Goal: Task Accomplishment & Management: Manage account settings

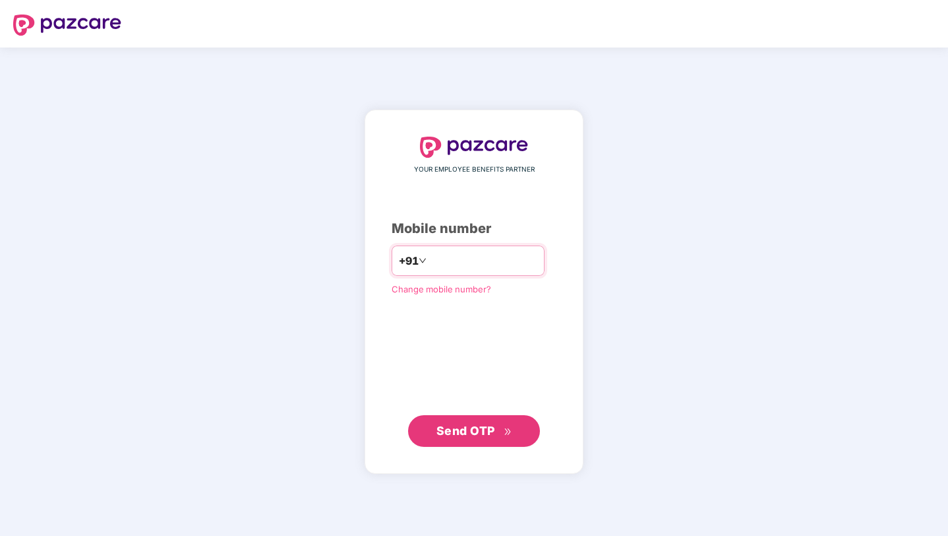
click at [466, 259] on input "number" at bounding box center [483, 260] width 108 height 21
type input "**********"
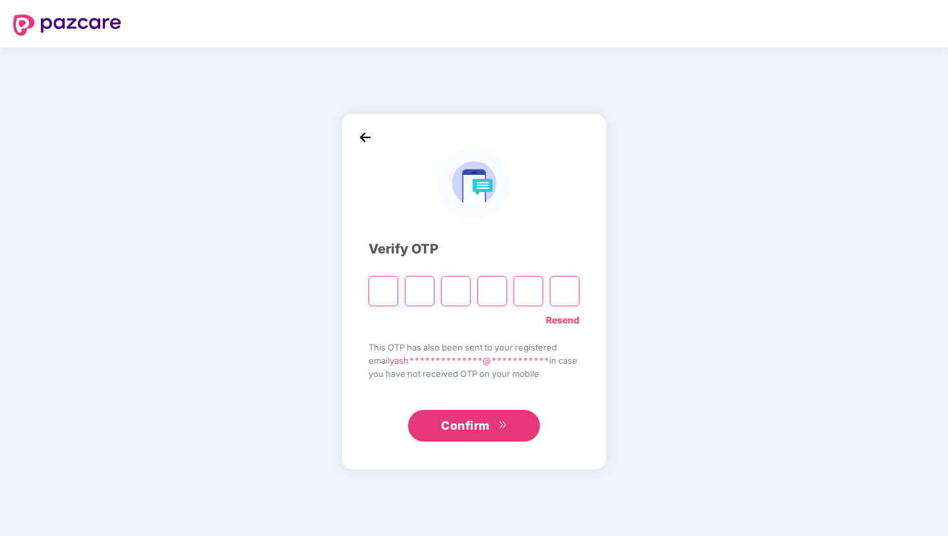
type input "*"
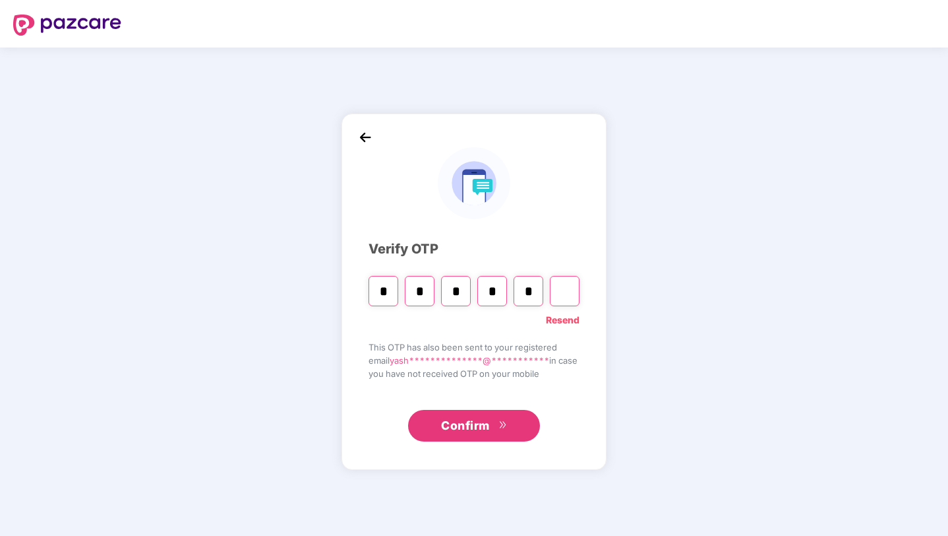
type input "*"
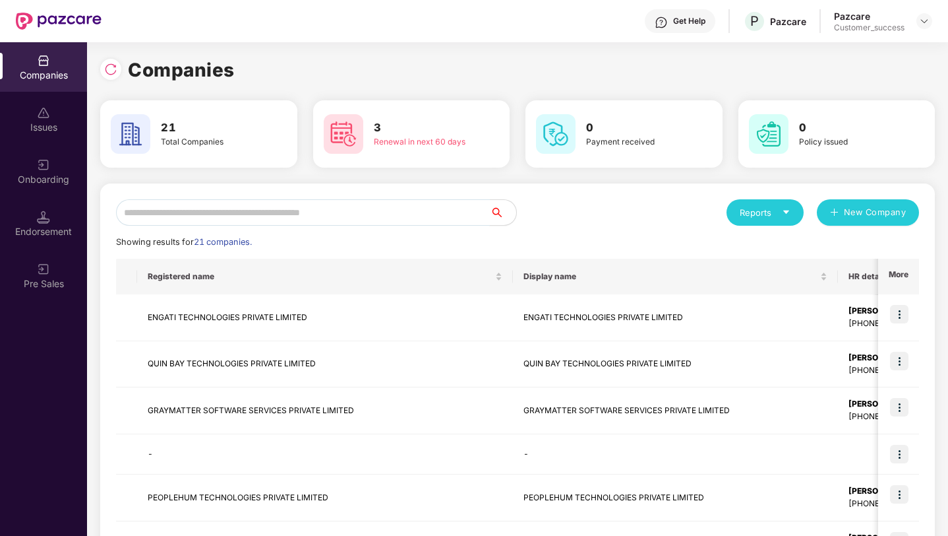
click at [297, 214] on input "text" at bounding box center [303, 212] width 374 height 26
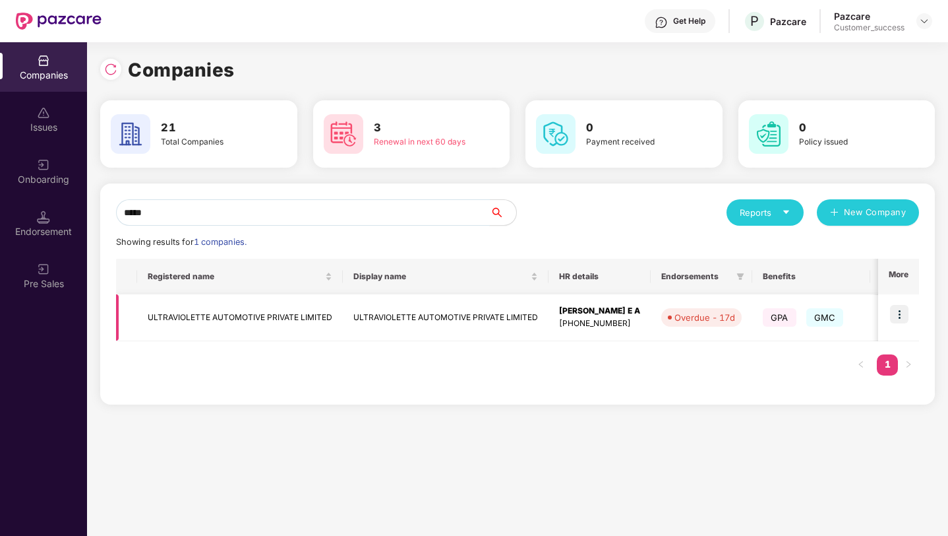
type input "*****"
click at [893, 316] on img at bounding box center [899, 314] width 18 height 18
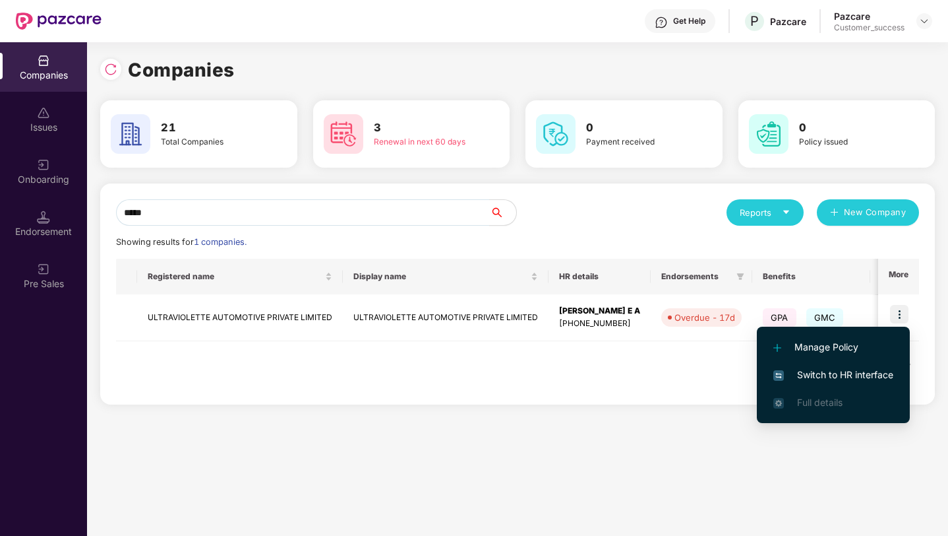
click at [888, 372] on span "Switch to HR interface" at bounding box center [834, 374] width 120 height 15
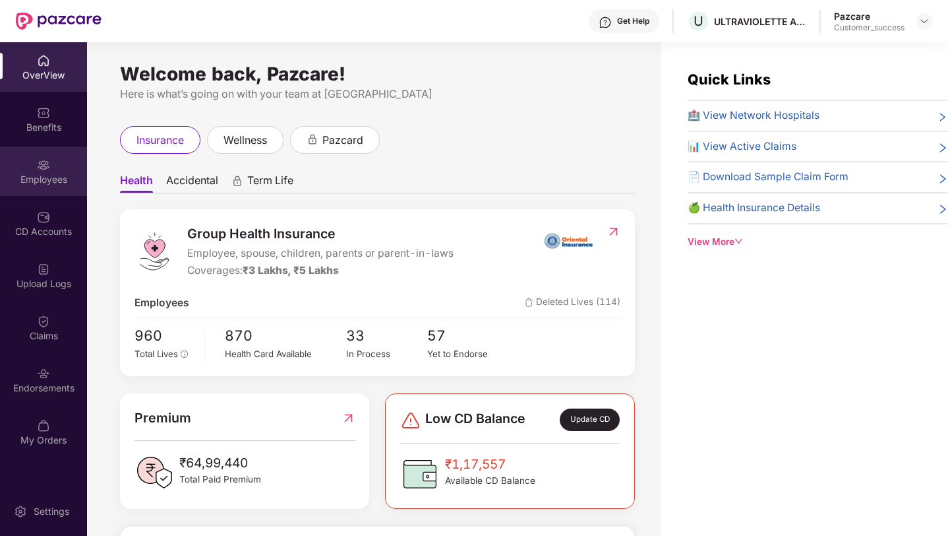
click at [31, 187] on div "Employees" at bounding box center [43, 170] width 87 height 49
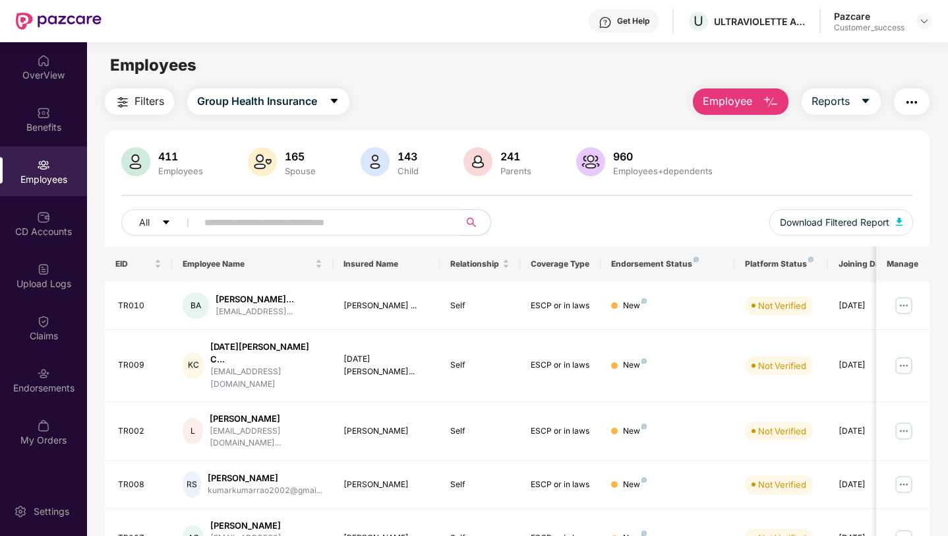
click at [231, 216] on input "text" at bounding box center [322, 222] width 237 height 20
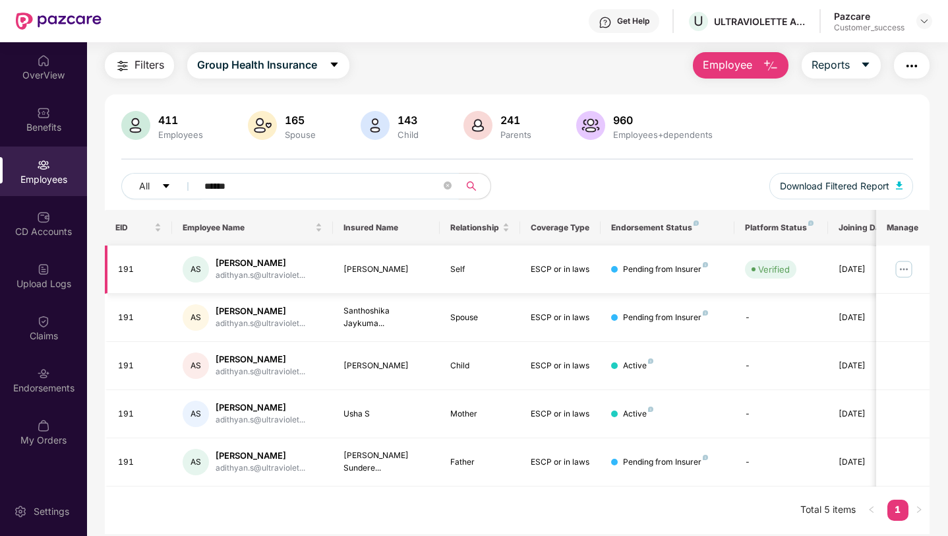
scroll to position [42, 0]
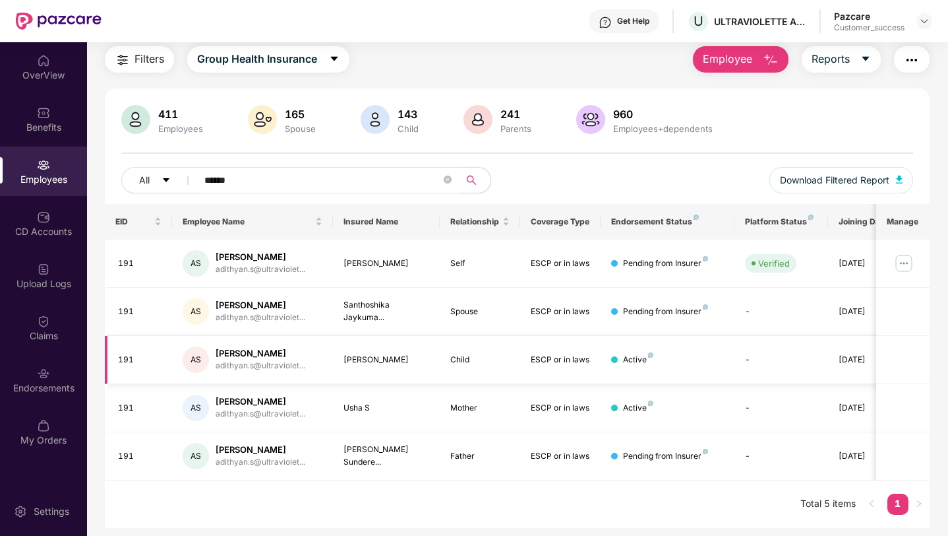
type input "******"
click at [921, 24] on img at bounding box center [924, 21] width 11 height 11
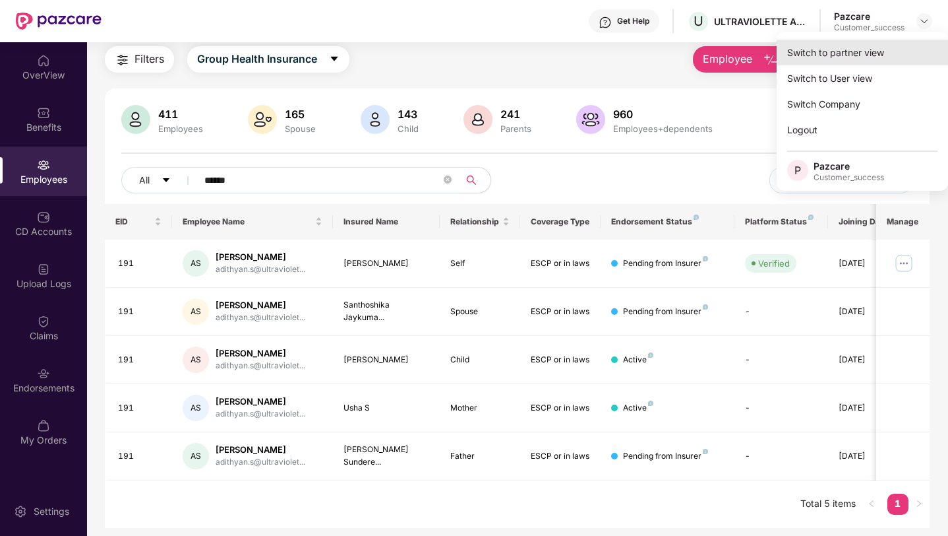
click at [909, 42] on div "Switch to partner view" at bounding box center [862, 53] width 171 height 26
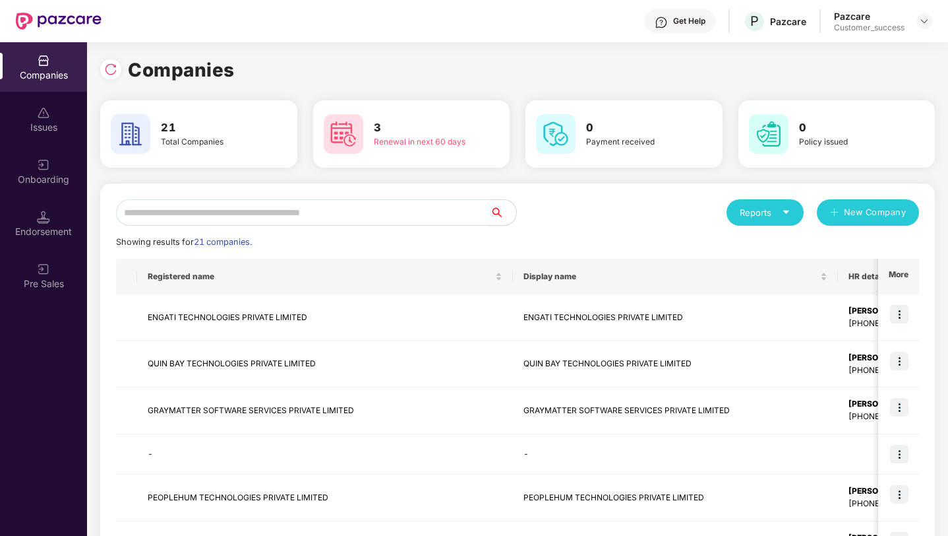
click at [299, 206] on input "text" at bounding box center [303, 212] width 374 height 26
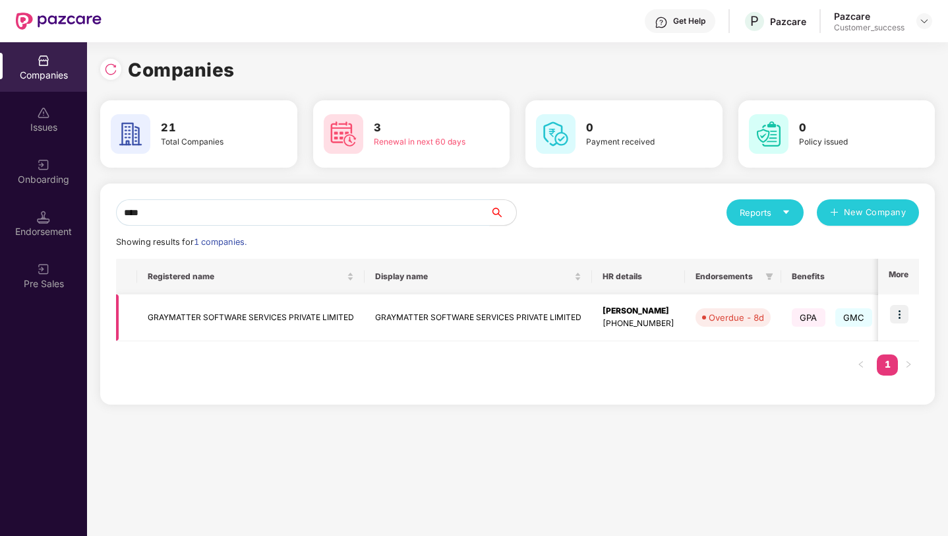
type input "****"
click at [902, 319] on img at bounding box center [899, 314] width 18 height 18
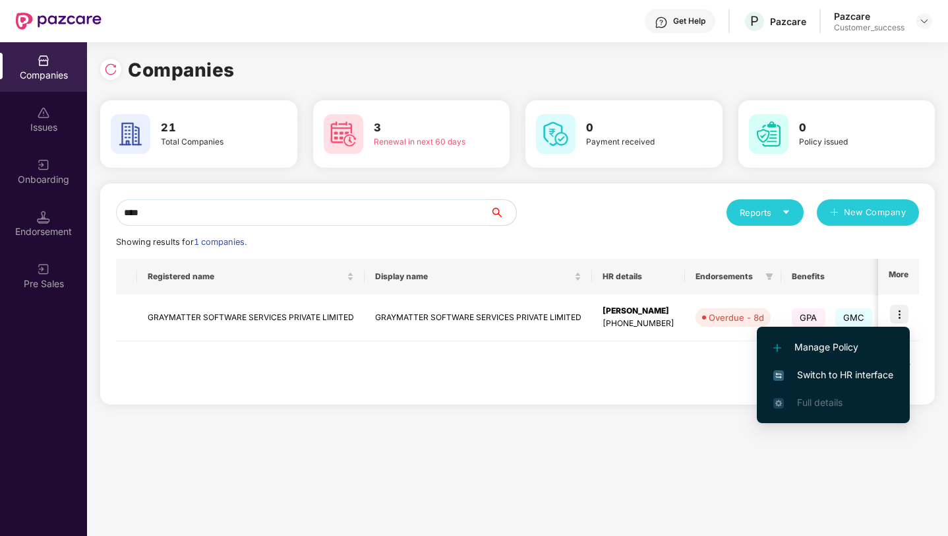
click at [863, 368] on span "Switch to HR interface" at bounding box center [834, 374] width 120 height 15
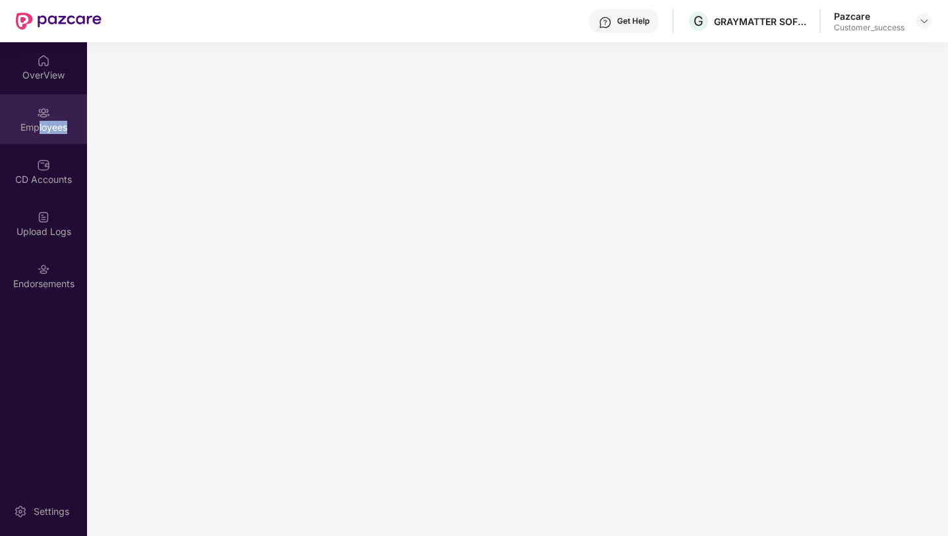
click at [36, 133] on div "Employees" at bounding box center [43, 118] width 87 height 49
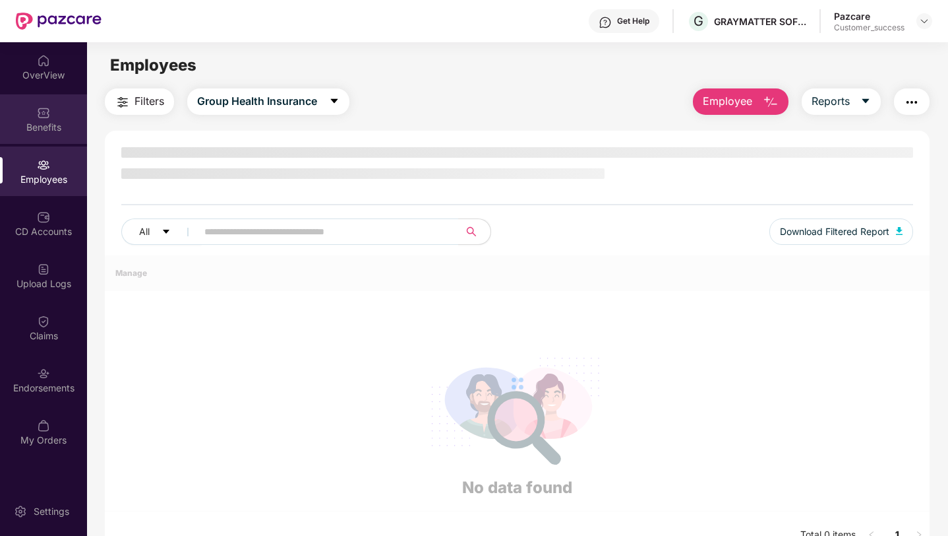
click at [25, 125] on div "Benefits" at bounding box center [43, 127] width 87 height 13
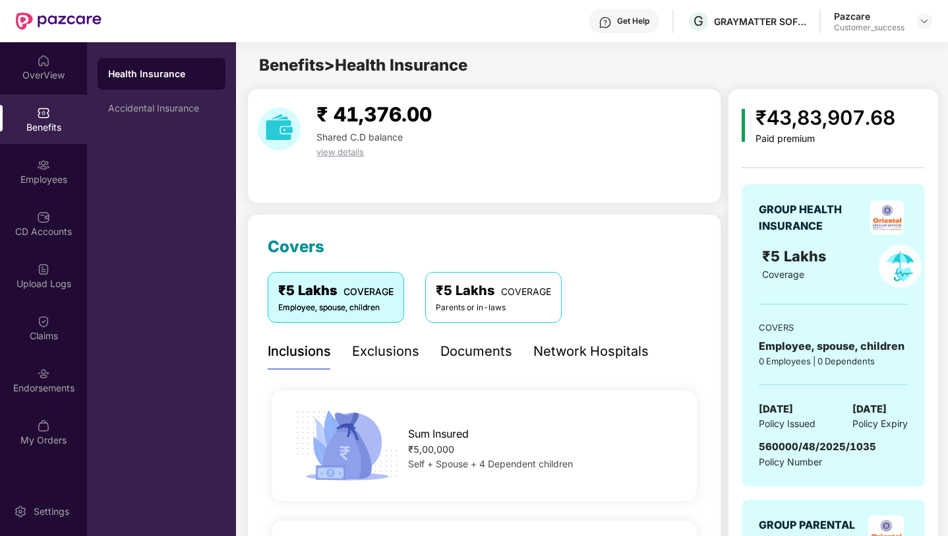
click at [10, 117] on div "Benefits" at bounding box center [43, 118] width 87 height 49
click at [34, 186] on div "Employees" at bounding box center [43, 170] width 87 height 49
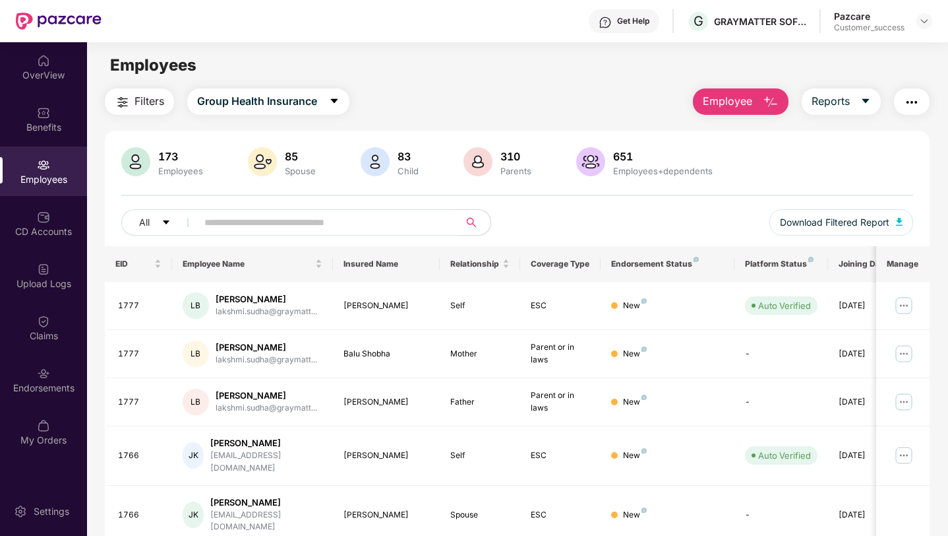
click at [227, 222] on input "text" at bounding box center [322, 222] width 237 height 20
paste input "****"
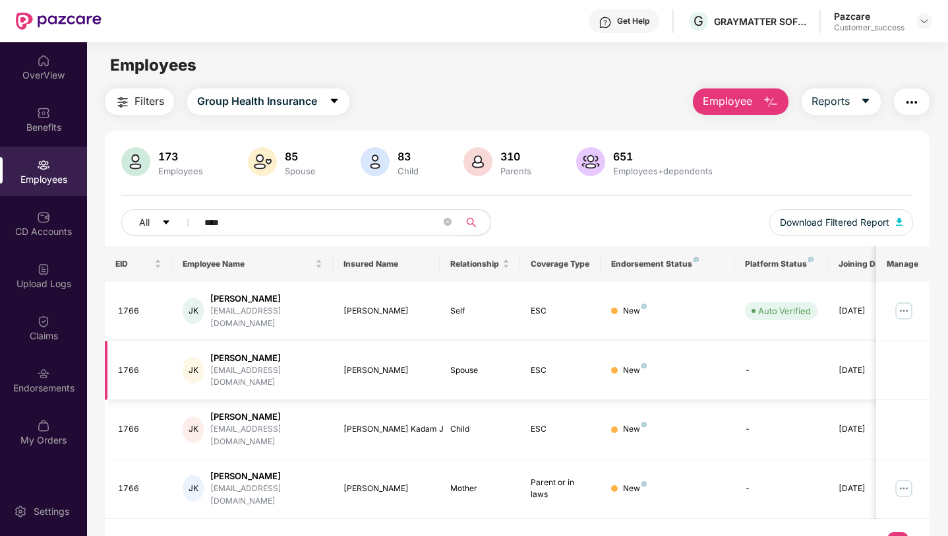
scroll to position [0, 33]
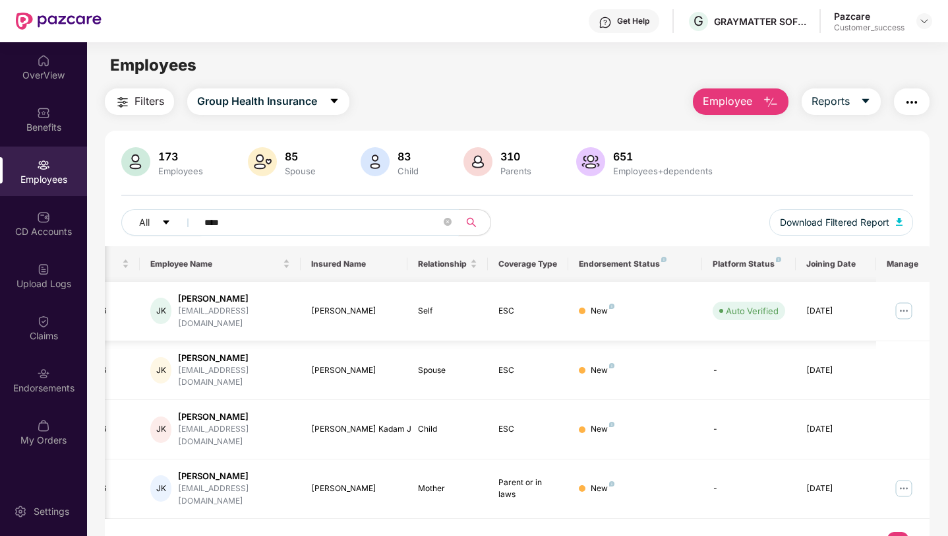
type input "****"
click at [914, 301] on td at bounding box center [903, 311] width 53 height 59
click at [906, 303] on img at bounding box center [904, 310] width 21 height 21
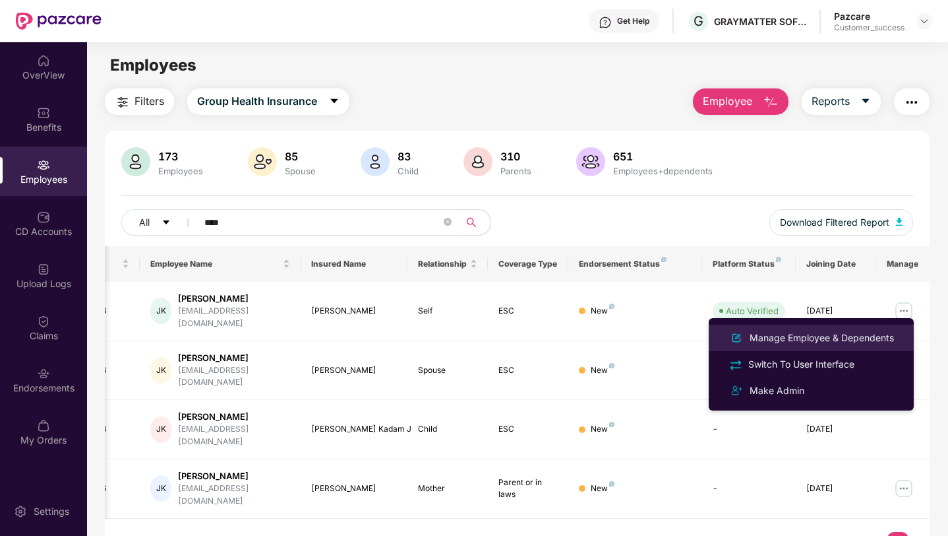
click at [867, 335] on div "Manage Employee & Dependents" at bounding box center [822, 337] width 150 height 15
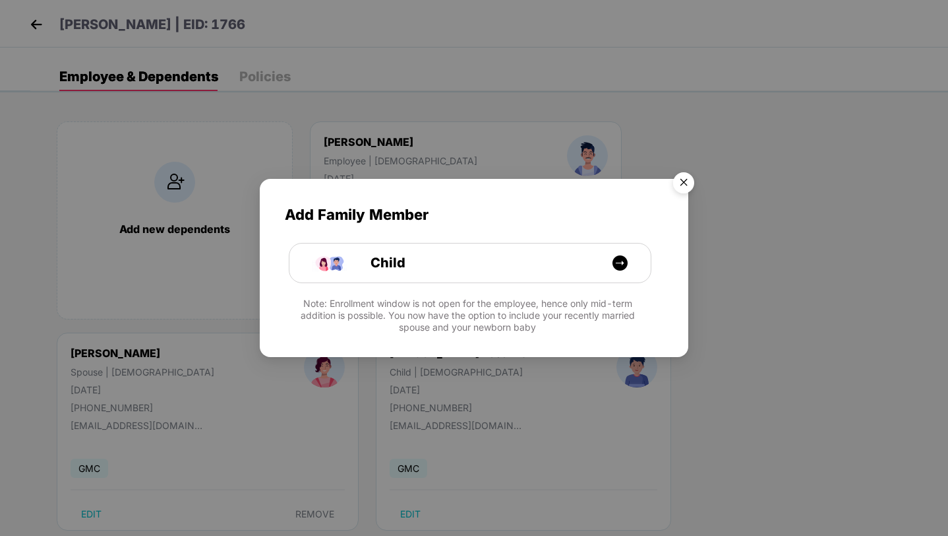
click at [683, 182] on img "Close" at bounding box center [683, 184] width 37 height 37
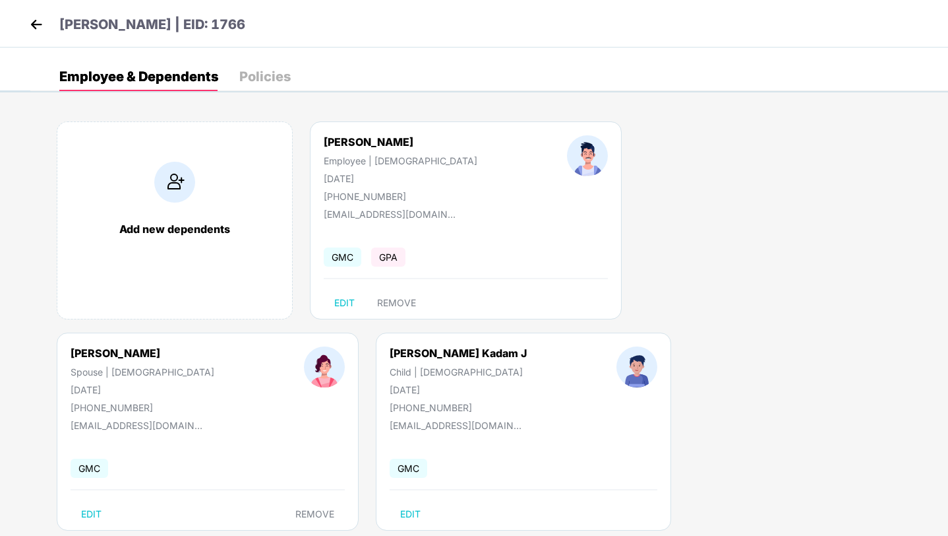
click at [28, 21] on img at bounding box center [36, 25] width 20 height 20
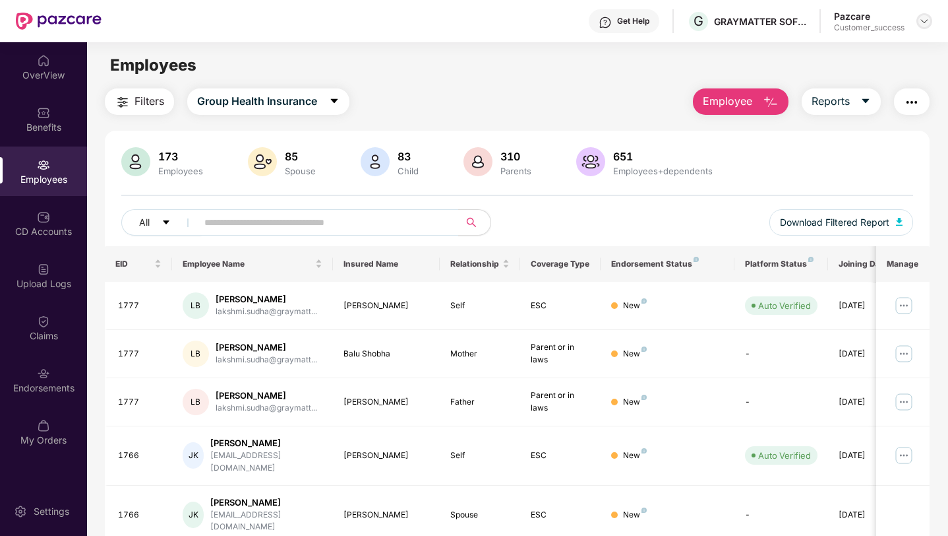
click at [924, 18] on img at bounding box center [924, 21] width 11 height 11
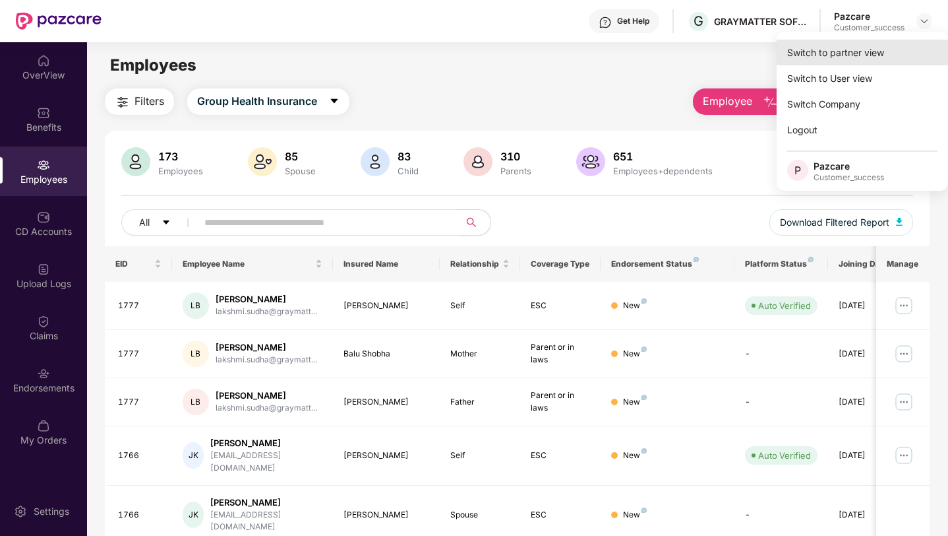
click at [894, 55] on div "Switch to partner view" at bounding box center [862, 53] width 171 height 26
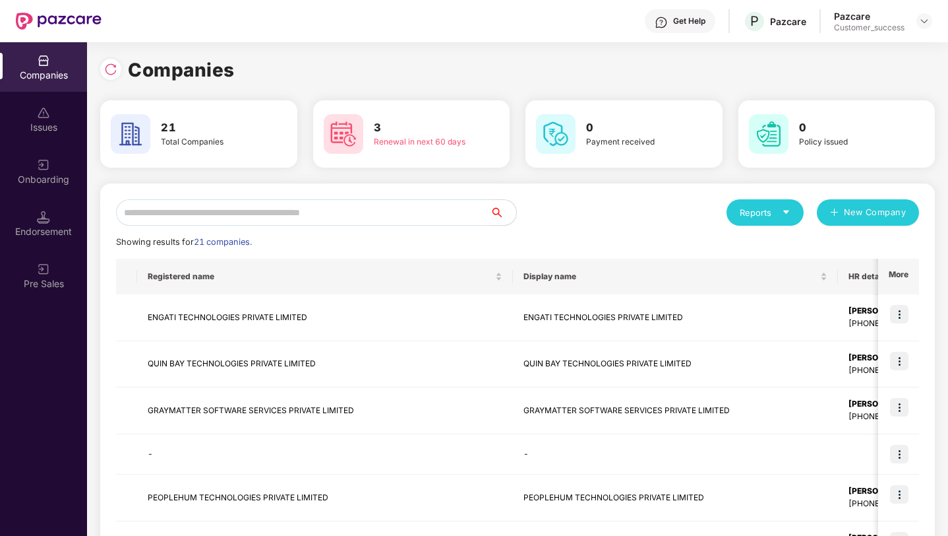
click at [332, 224] on input "text" at bounding box center [303, 212] width 374 height 26
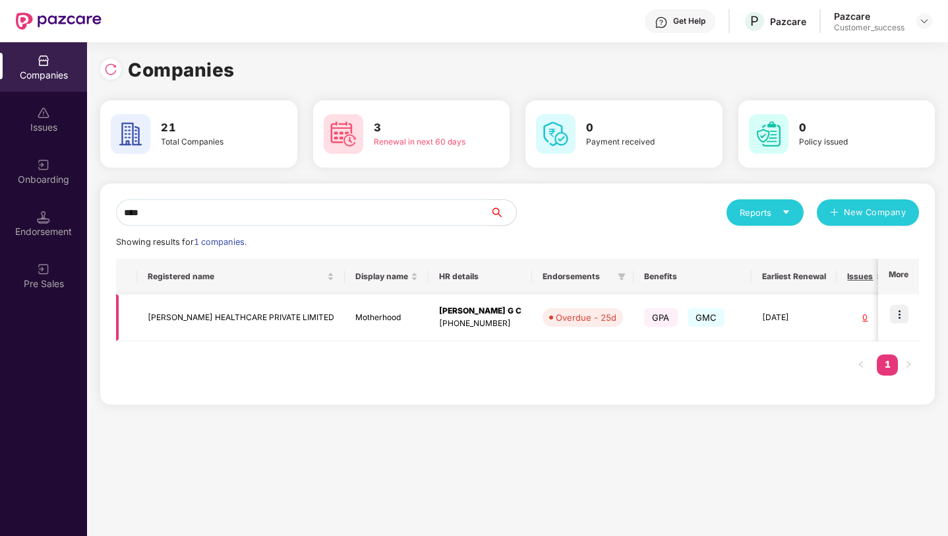
type input "****"
click at [898, 315] on img at bounding box center [899, 314] width 18 height 18
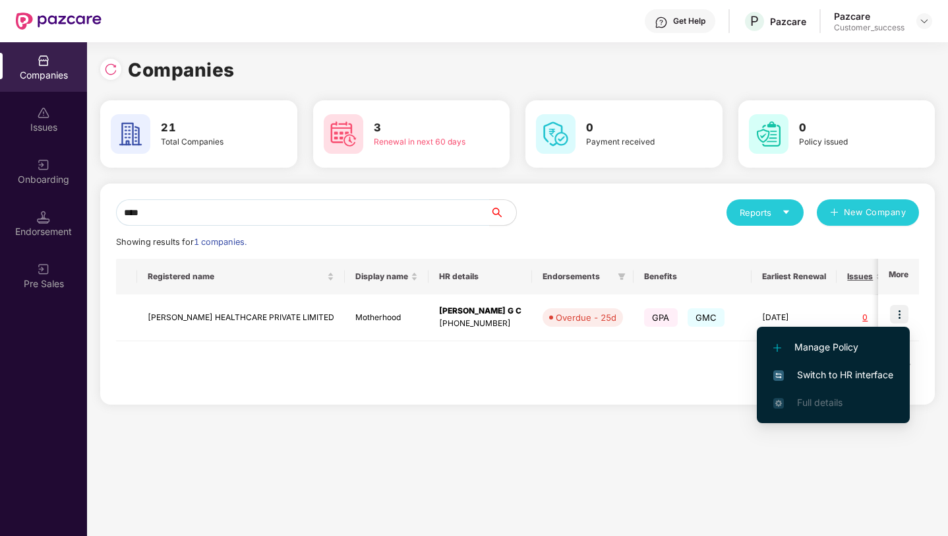
click at [846, 373] on span "Switch to HR interface" at bounding box center [834, 374] width 120 height 15
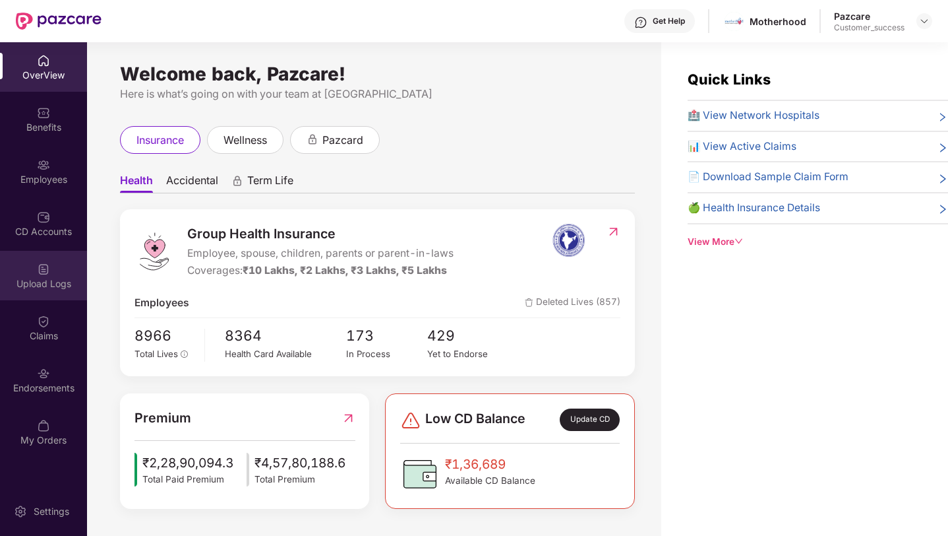
click at [34, 277] on div "Upload Logs" at bounding box center [43, 283] width 87 height 13
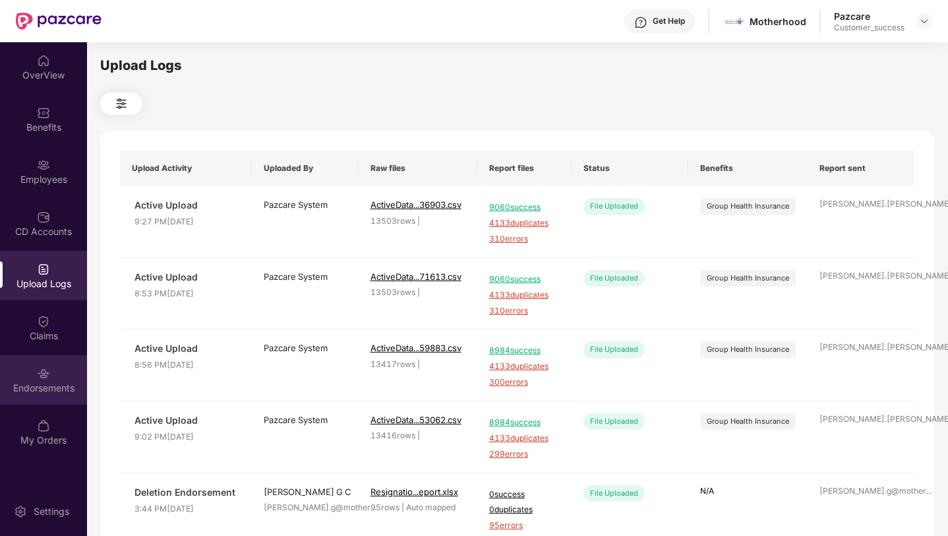
click at [46, 375] on img at bounding box center [43, 373] width 13 height 13
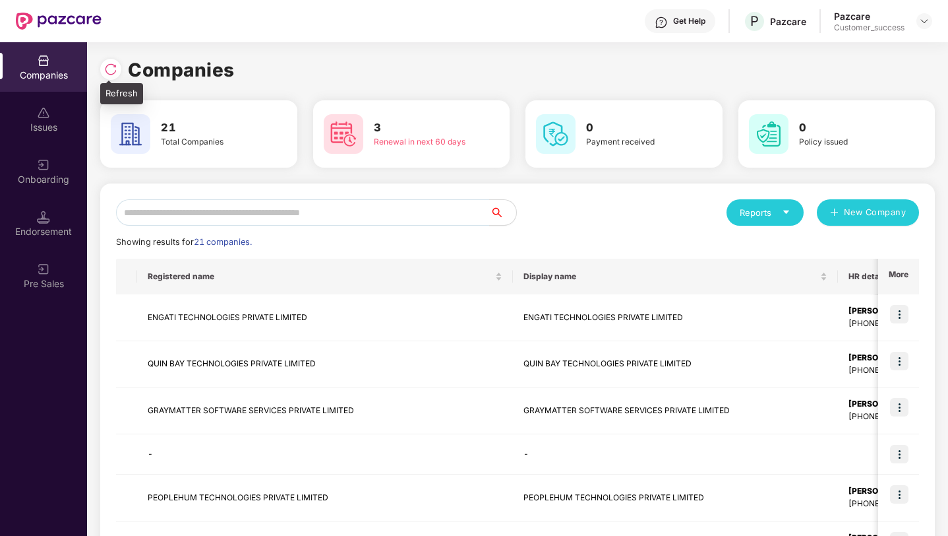
click at [107, 73] on img at bounding box center [110, 69] width 13 height 13
click at [199, 218] on input "text" at bounding box center [303, 212] width 374 height 26
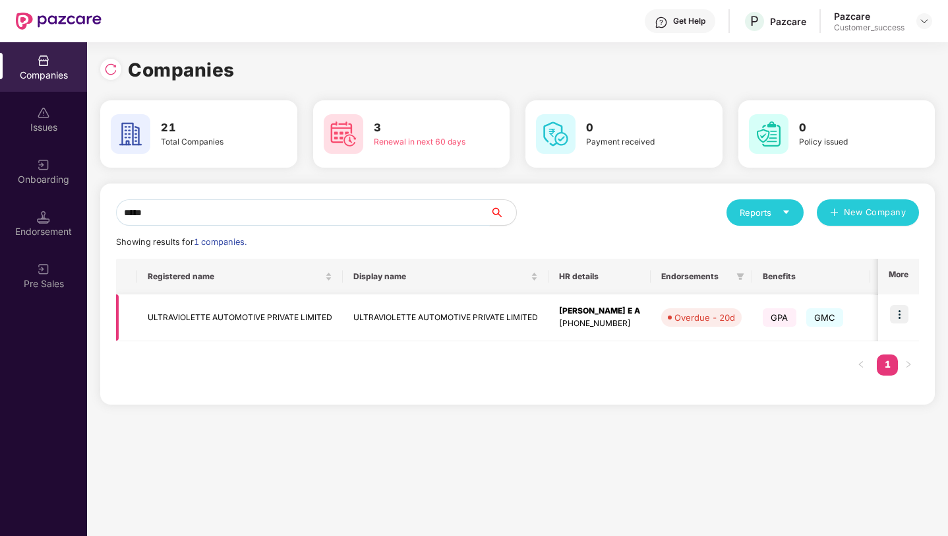
type input "*****"
click at [896, 315] on img at bounding box center [899, 314] width 18 height 18
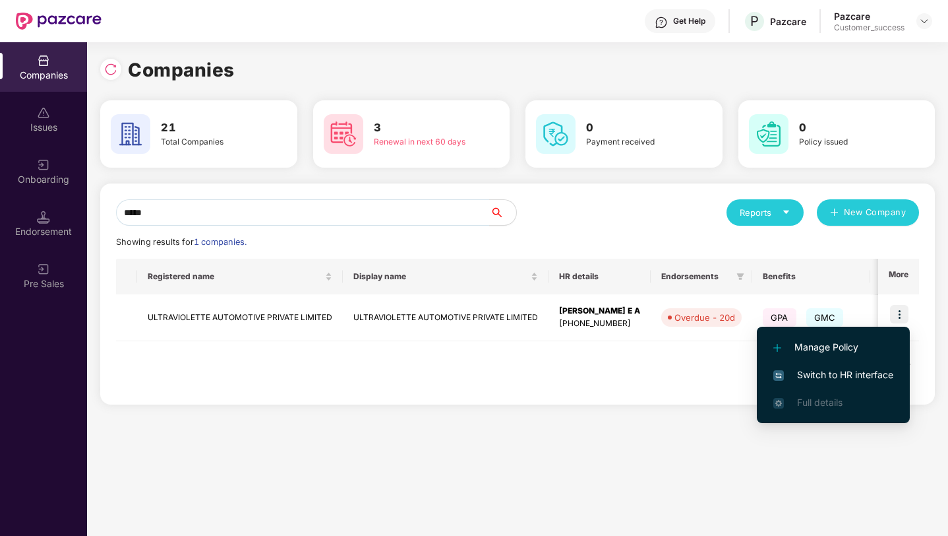
click at [859, 379] on span "Switch to HR interface" at bounding box center [834, 374] width 120 height 15
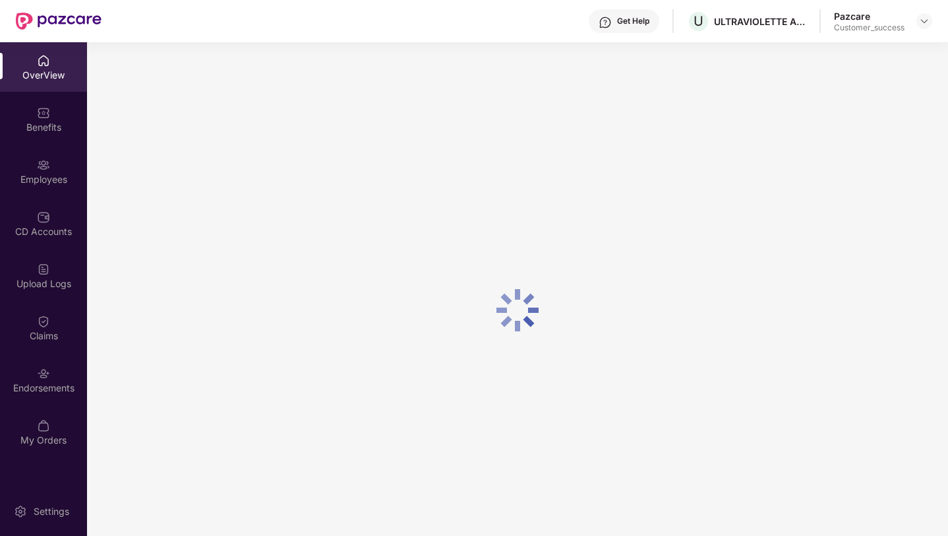
click at [14, 187] on div "Employees" at bounding box center [43, 170] width 87 height 49
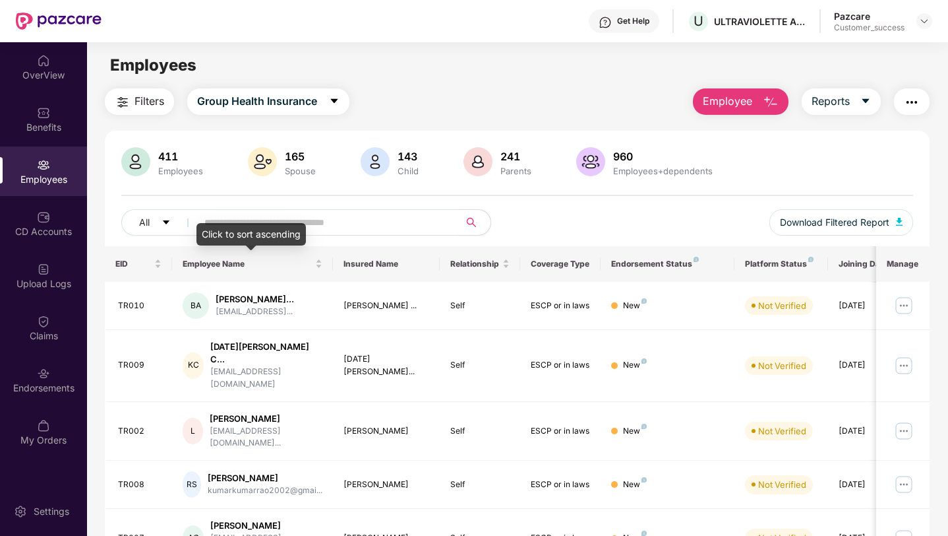
click at [223, 226] on div "Click to sort ascending" at bounding box center [251, 234] width 109 height 22
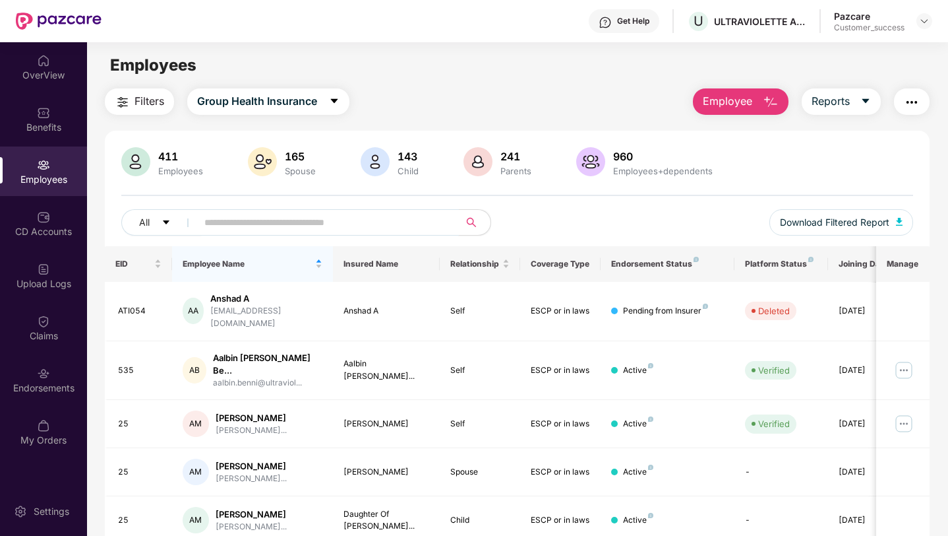
click at [227, 219] on input "text" at bounding box center [322, 222] width 237 height 20
paste input "***"
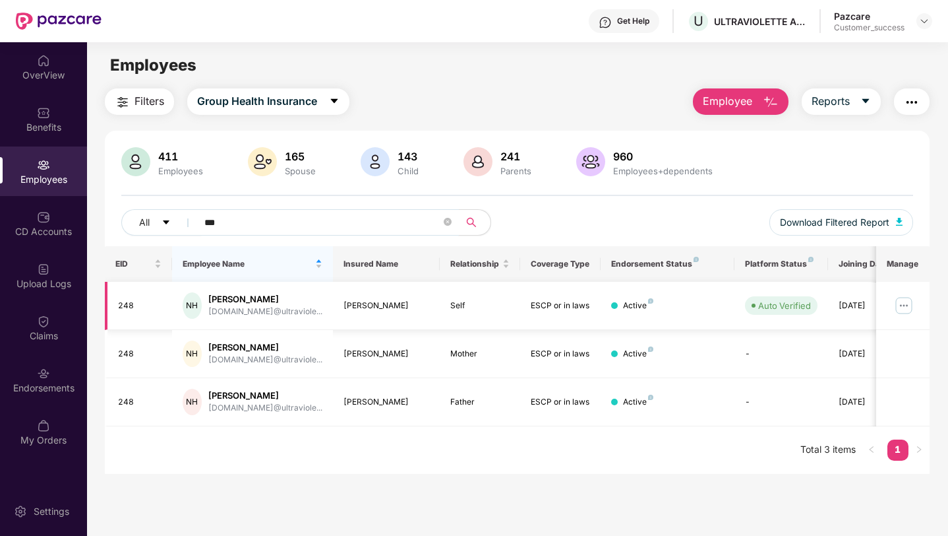
type input "***"
click at [911, 305] on img at bounding box center [904, 305] width 21 height 21
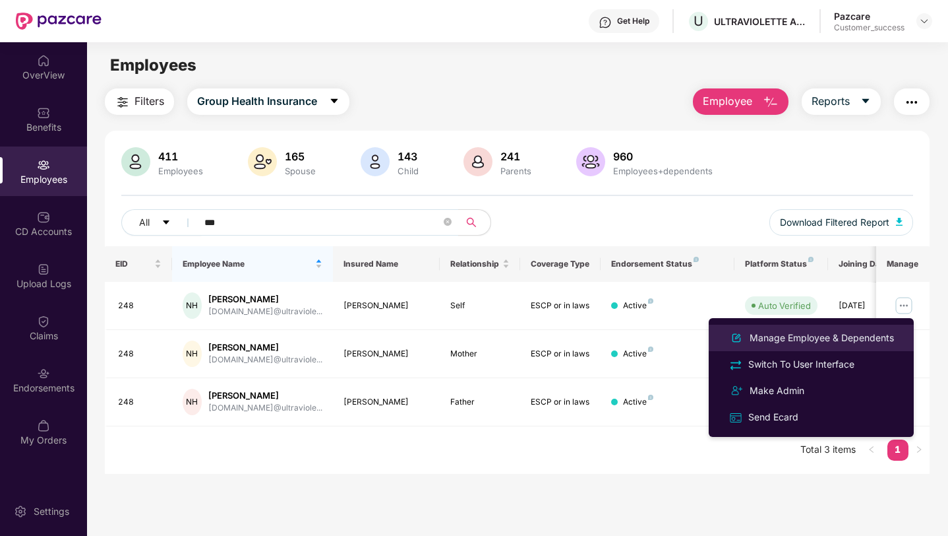
click at [860, 334] on div "Manage Employee & Dependents" at bounding box center [822, 337] width 150 height 15
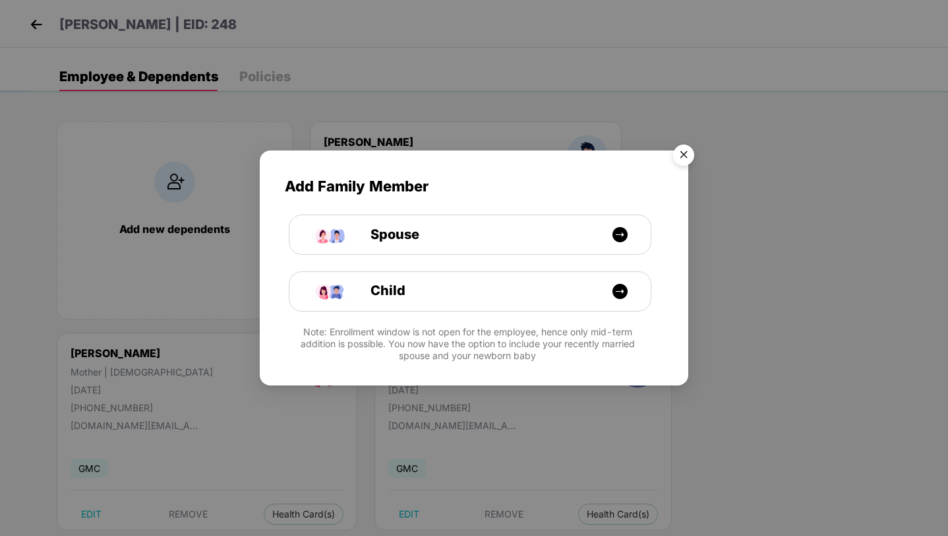
click at [679, 153] on img "Close" at bounding box center [683, 157] width 37 height 37
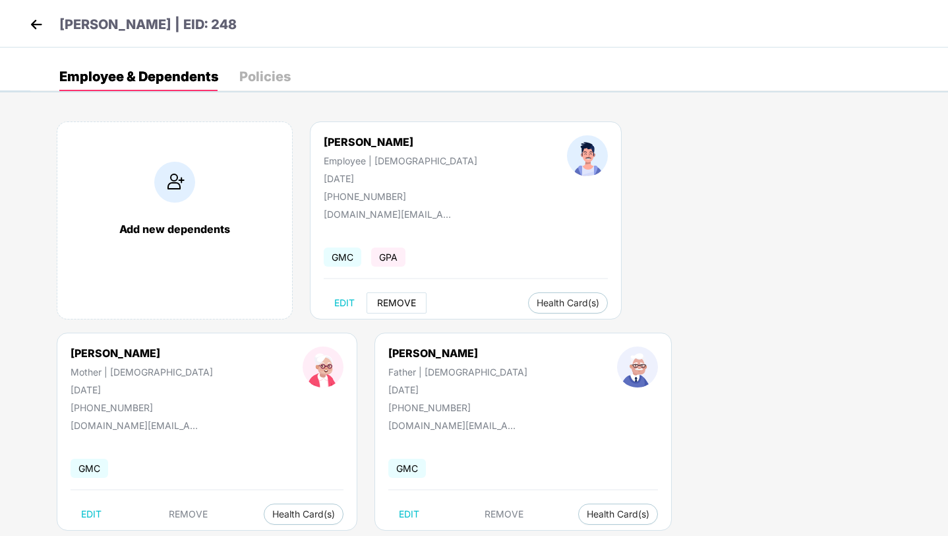
scroll to position [28, 0]
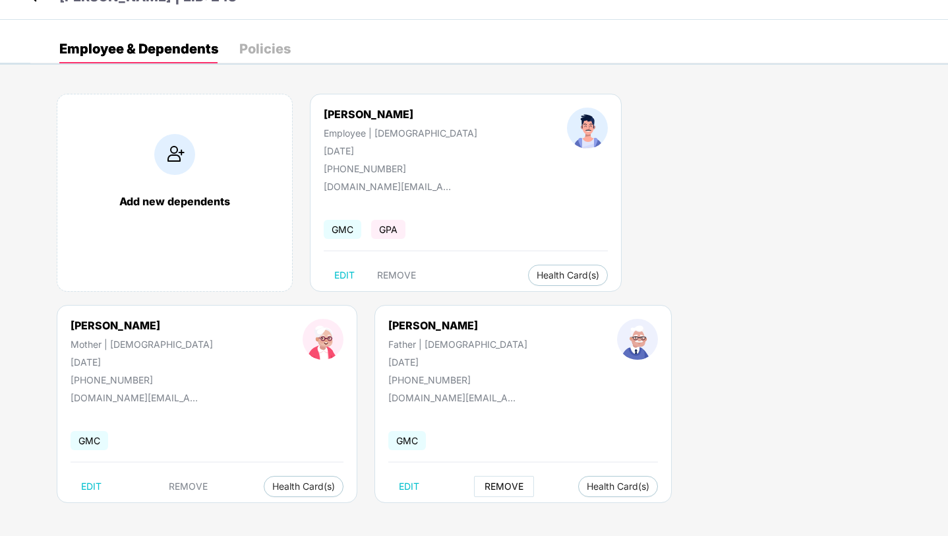
click at [485, 485] on span "REMOVE" at bounding box center [504, 486] width 39 height 11
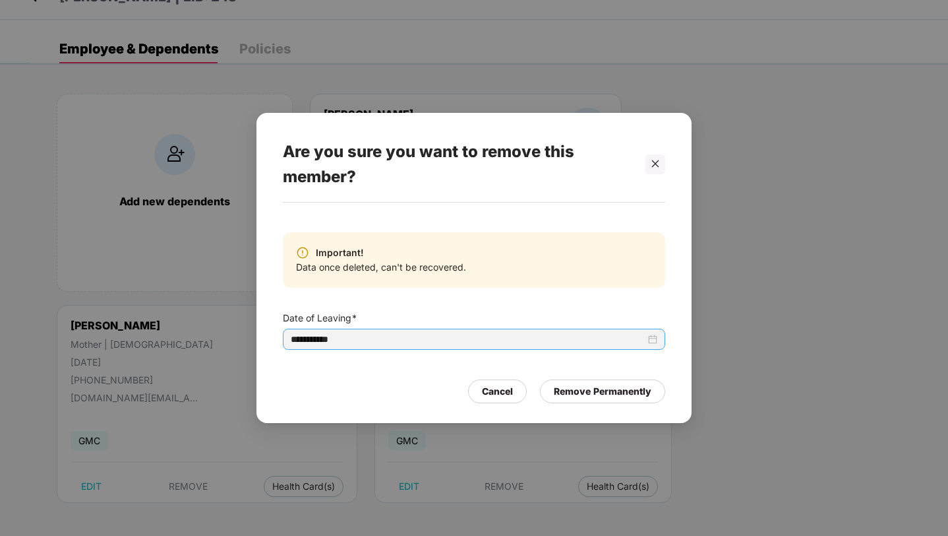
click at [653, 339] on div "**********" at bounding box center [474, 339] width 367 height 15
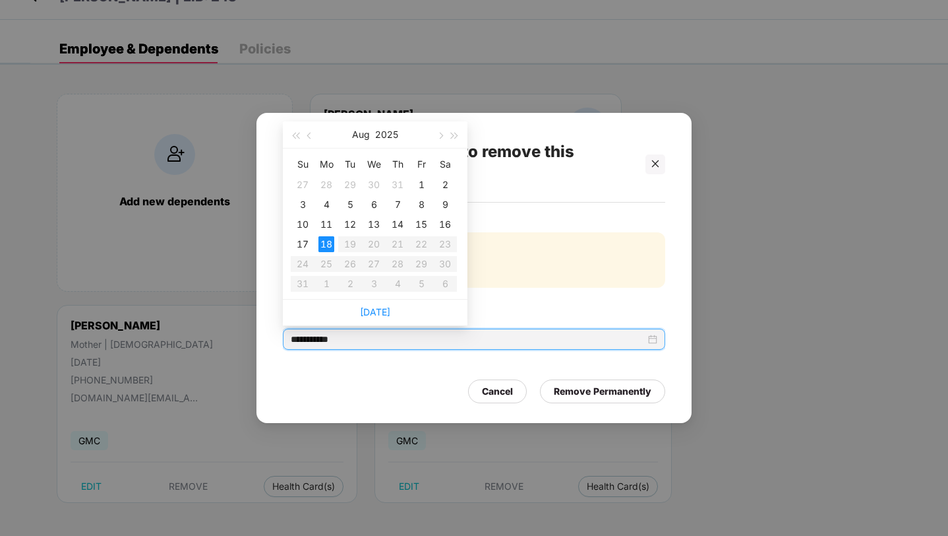
click at [653, 339] on div "**********" at bounding box center [474, 339] width 367 height 15
click at [309, 134] on span "button" at bounding box center [310, 136] width 7 height 7
click at [442, 136] on span "button" at bounding box center [440, 136] width 7 height 7
type input "**********"
click at [402, 203] on div "7" at bounding box center [398, 205] width 16 height 16
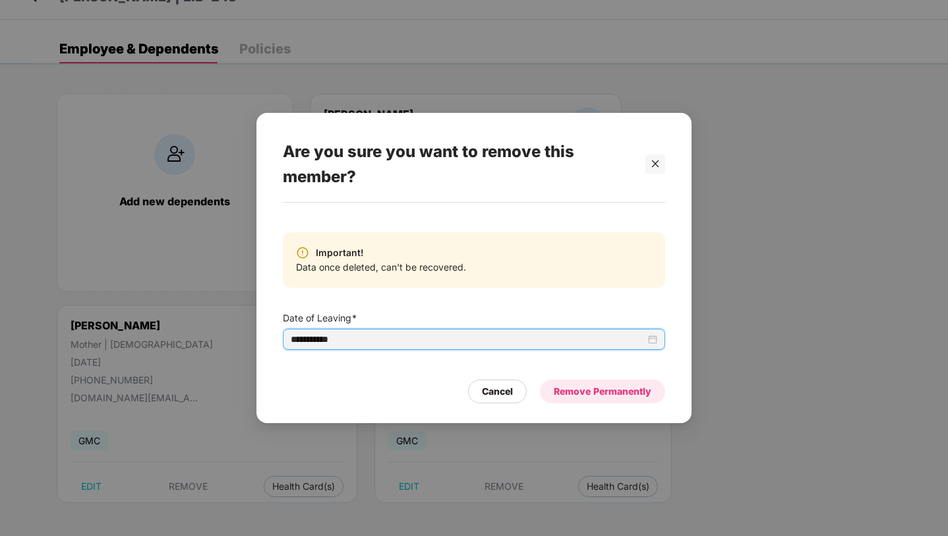
click at [584, 395] on div "Remove Permanently" at bounding box center [603, 391] width 98 height 15
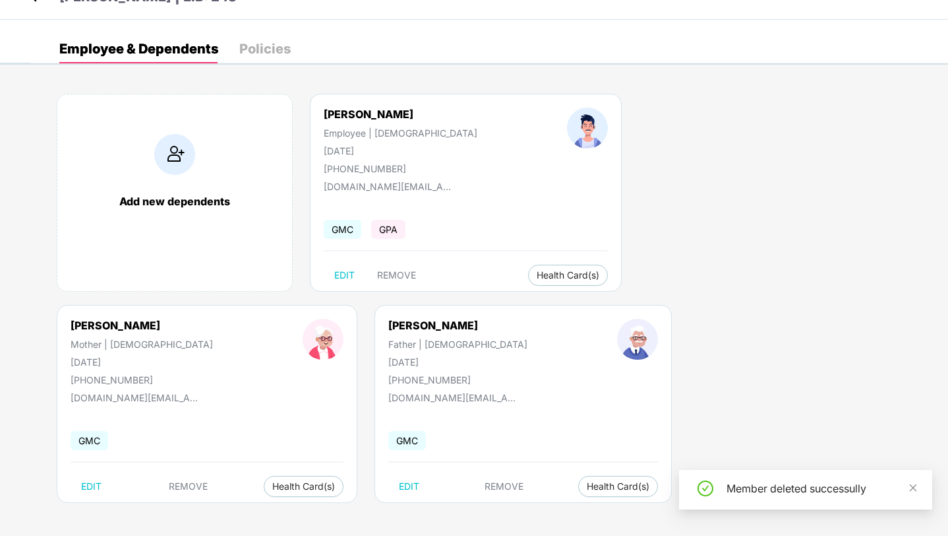
scroll to position [0, 0]
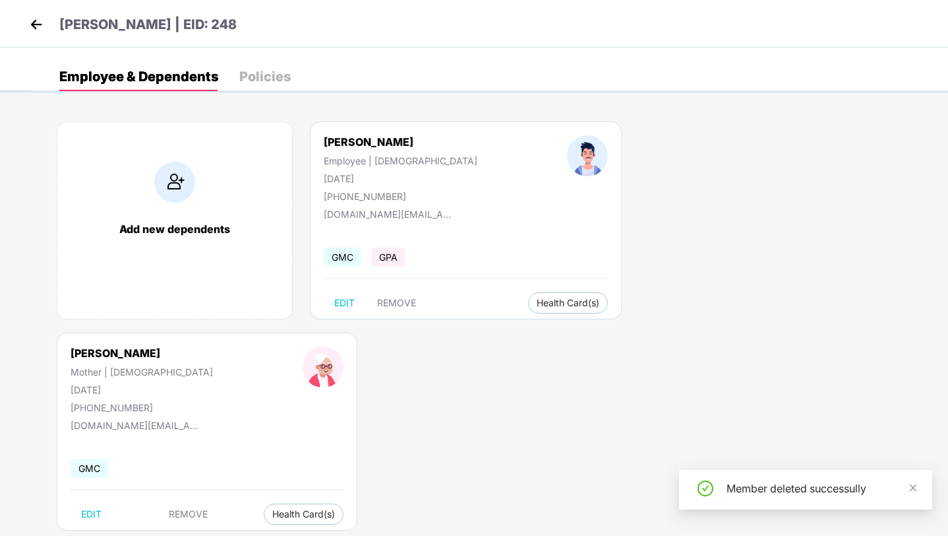
click at [34, 19] on img at bounding box center [36, 25] width 20 height 20
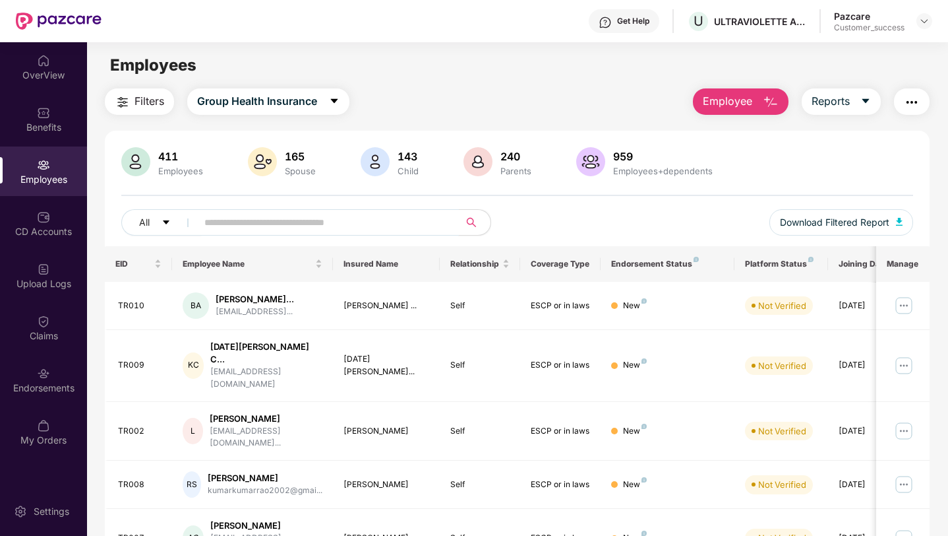
click at [264, 215] on input "text" at bounding box center [322, 222] width 237 height 20
paste input "***"
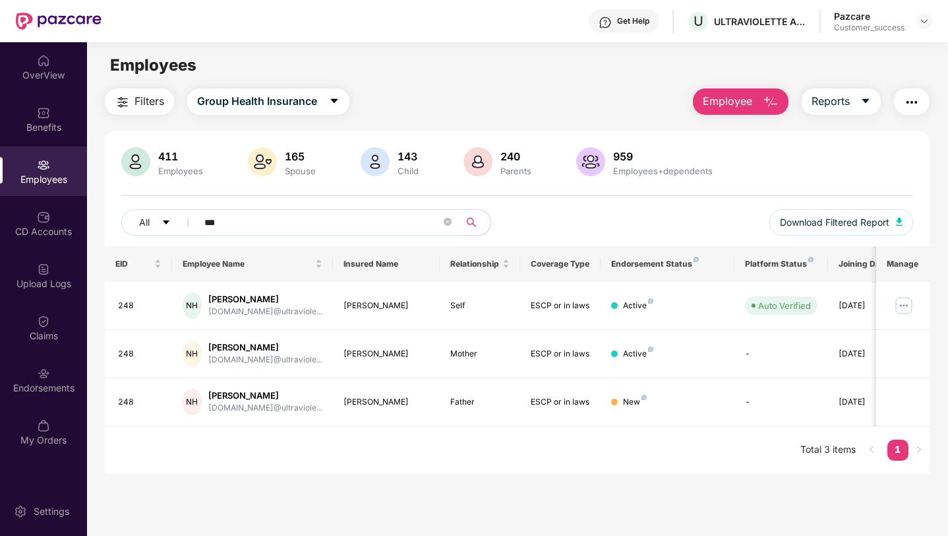
type input "***"
click at [913, 13] on div "Pazcare Customer_success" at bounding box center [883, 21] width 98 height 23
click at [919, 14] on div at bounding box center [925, 21] width 16 height 16
click at [922, 20] on img at bounding box center [924, 21] width 11 height 11
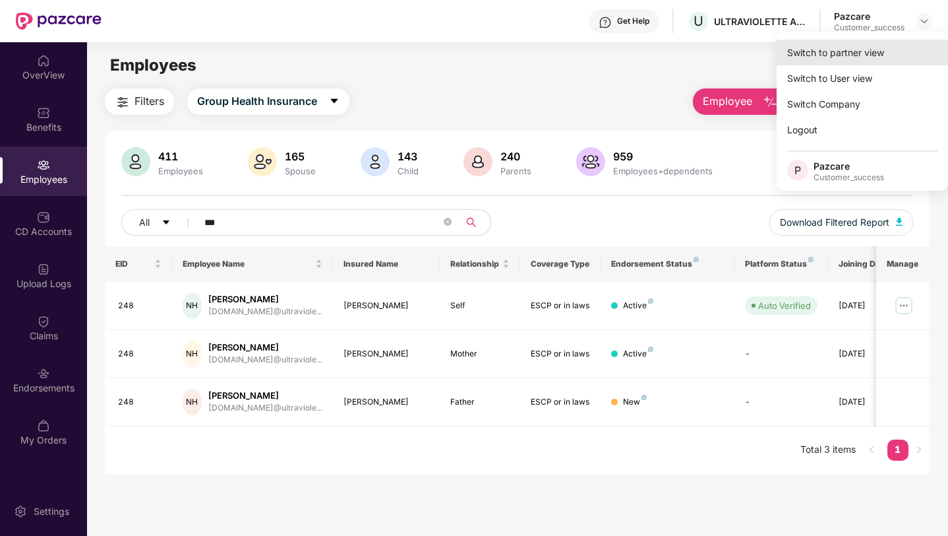
click at [882, 57] on div "Switch to partner view" at bounding box center [862, 53] width 171 height 26
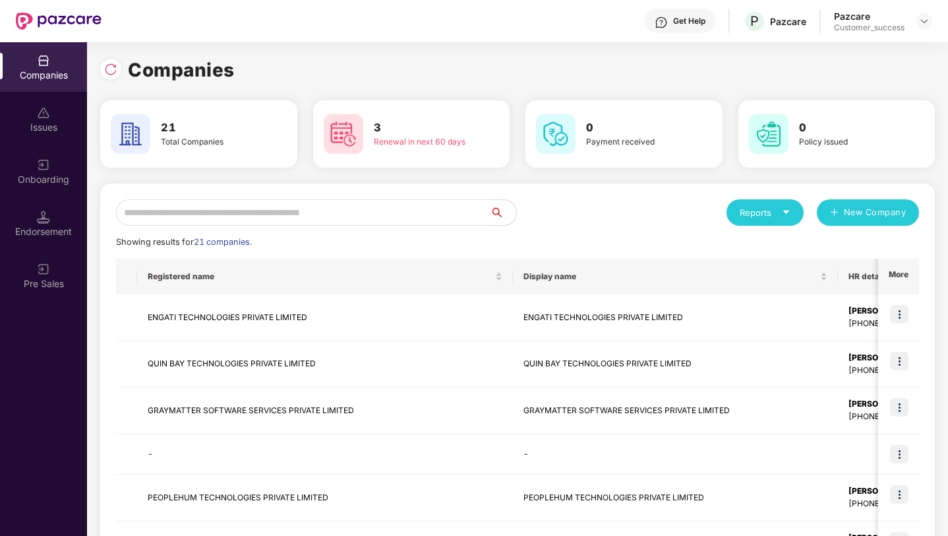
click at [291, 222] on input "text" at bounding box center [303, 212] width 374 height 26
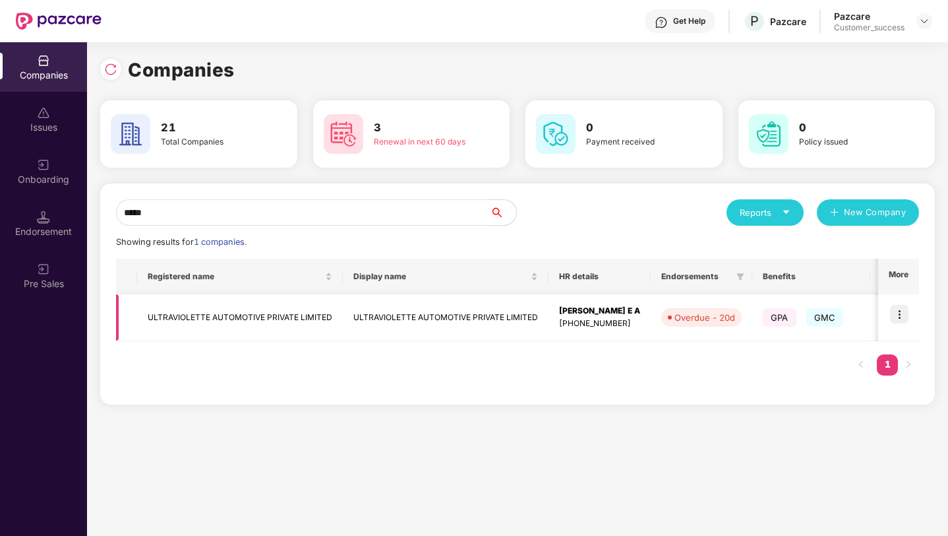
type input "*****"
click at [906, 321] on img at bounding box center [899, 314] width 18 height 18
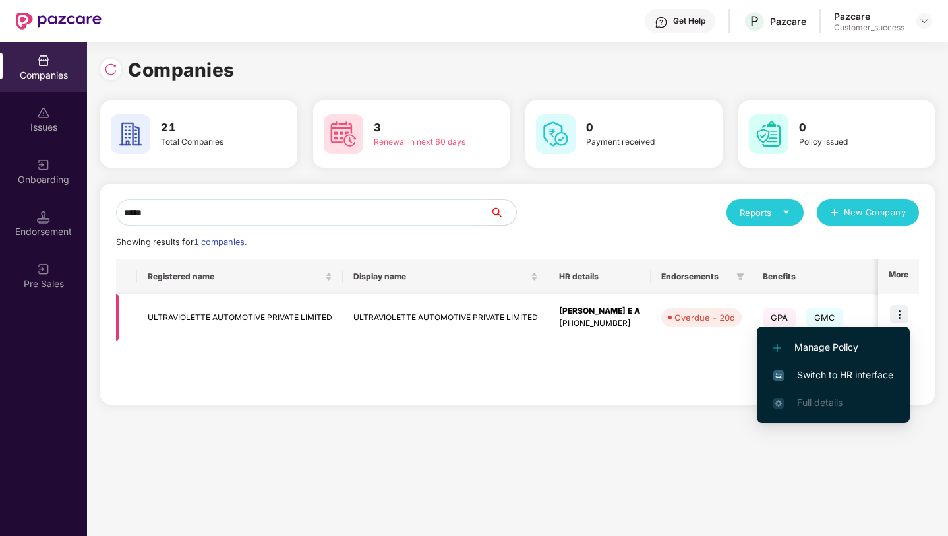
click at [442, 308] on td "ULTRAVIOLETTE AUTOMOTIVE PRIVATE LIMITED" at bounding box center [446, 317] width 206 height 47
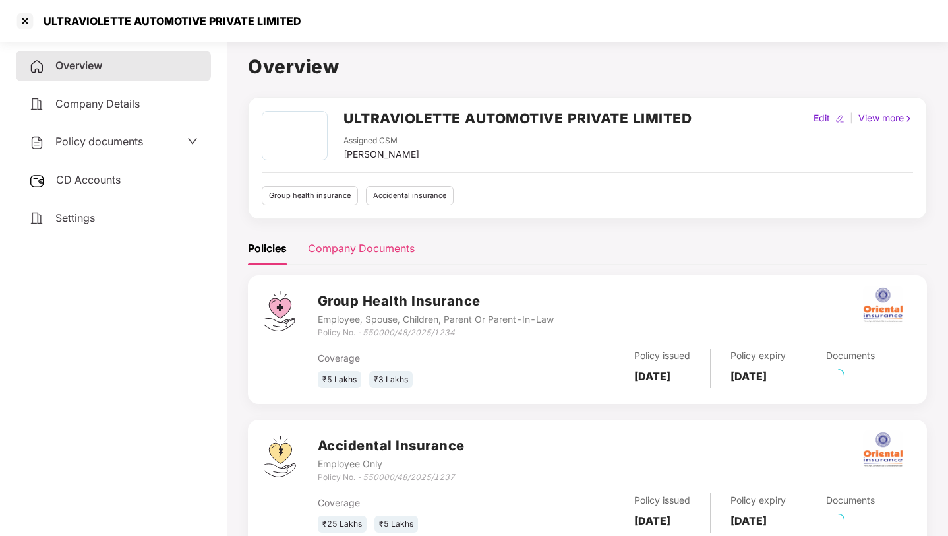
click at [327, 247] on div "Company Documents" at bounding box center [361, 248] width 107 height 16
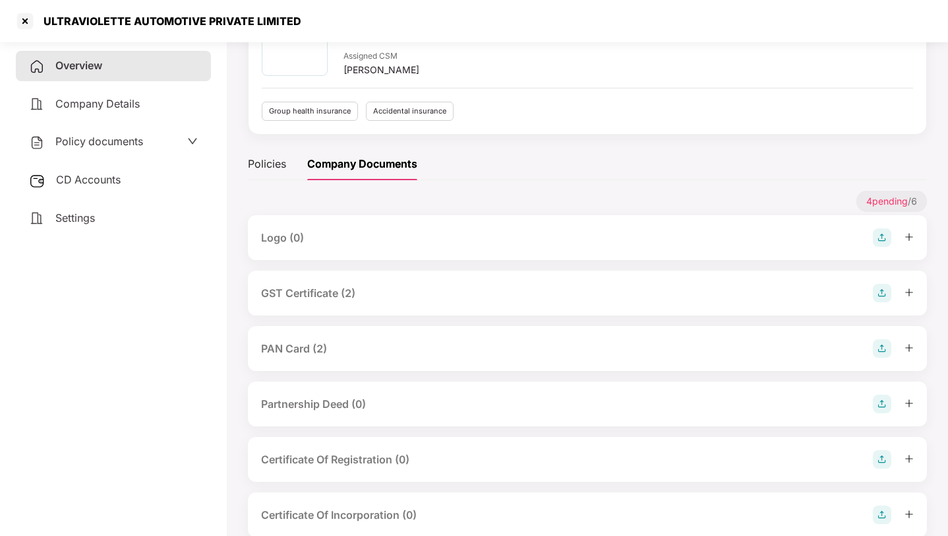
scroll to position [111, 0]
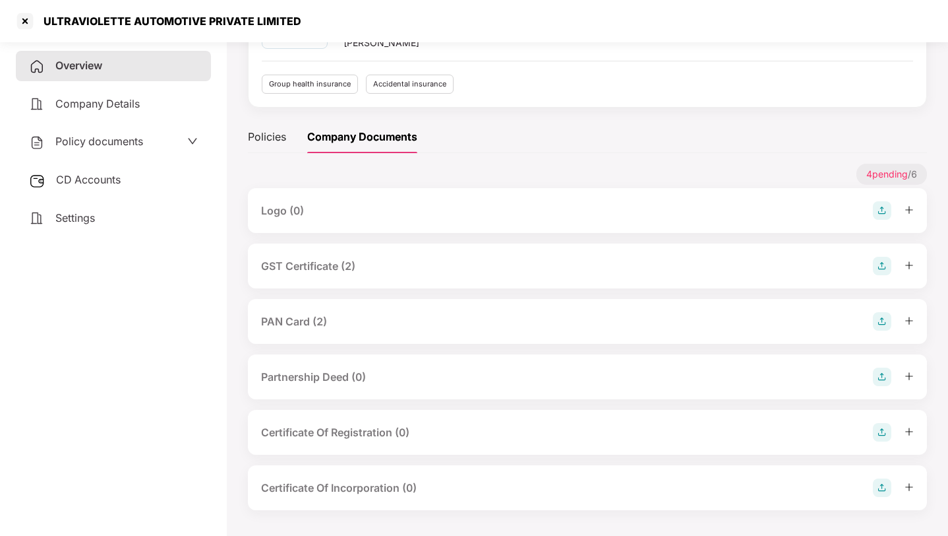
click at [372, 332] on div "PAN Card (2)" at bounding box center [587, 321] width 679 height 45
click at [350, 317] on div "PAN Card (2)" at bounding box center [587, 321] width 653 height 18
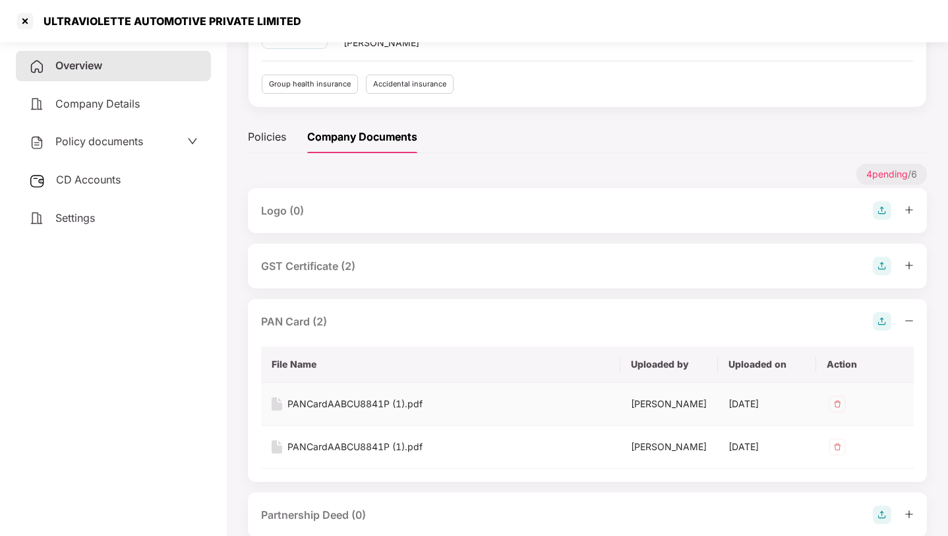
click at [388, 404] on div "PANCardAABCU8841P (1).pdf" at bounding box center [355, 403] width 135 height 15
click at [419, 249] on div "GST Certificate (2)" at bounding box center [587, 265] width 679 height 45
click at [422, 261] on div "GST Certificate (2)" at bounding box center [587, 266] width 653 height 18
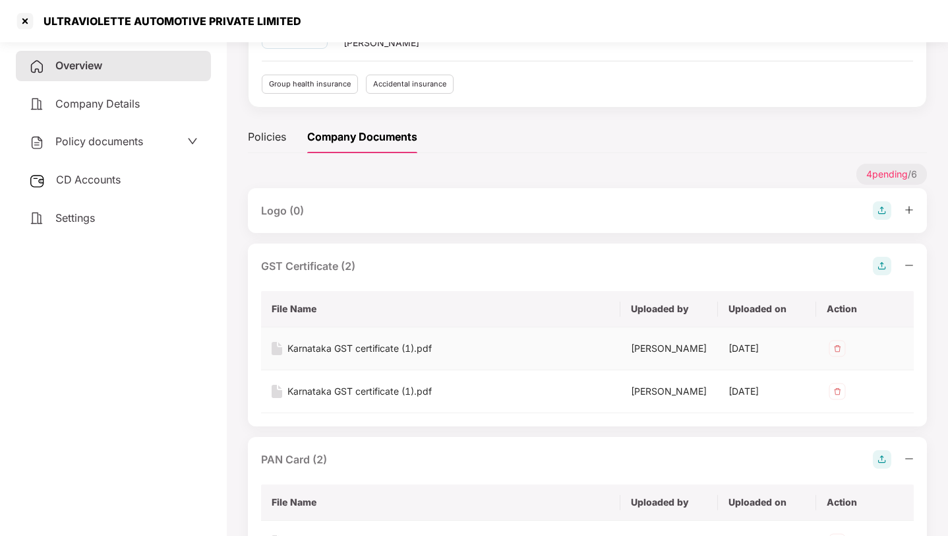
click at [430, 341] on div "Karnataka GST certificate (1).pdf" at bounding box center [360, 348] width 144 height 15
